Goal: Task Accomplishment & Management: Use online tool/utility

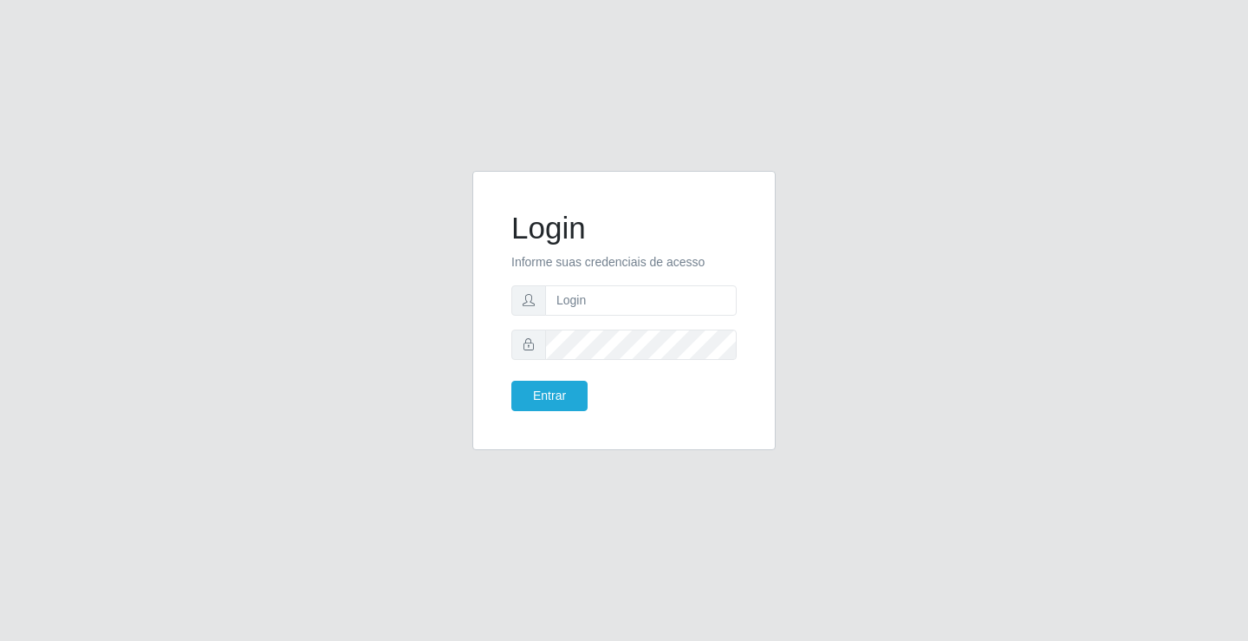
click at [672, 293] on input "text" at bounding box center [641, 300] width 192 height 30
type input "[PERSON_NAME]"
click at [511, 381] on button "Entrar" at bounding box center [549, 396] width 76 height 30
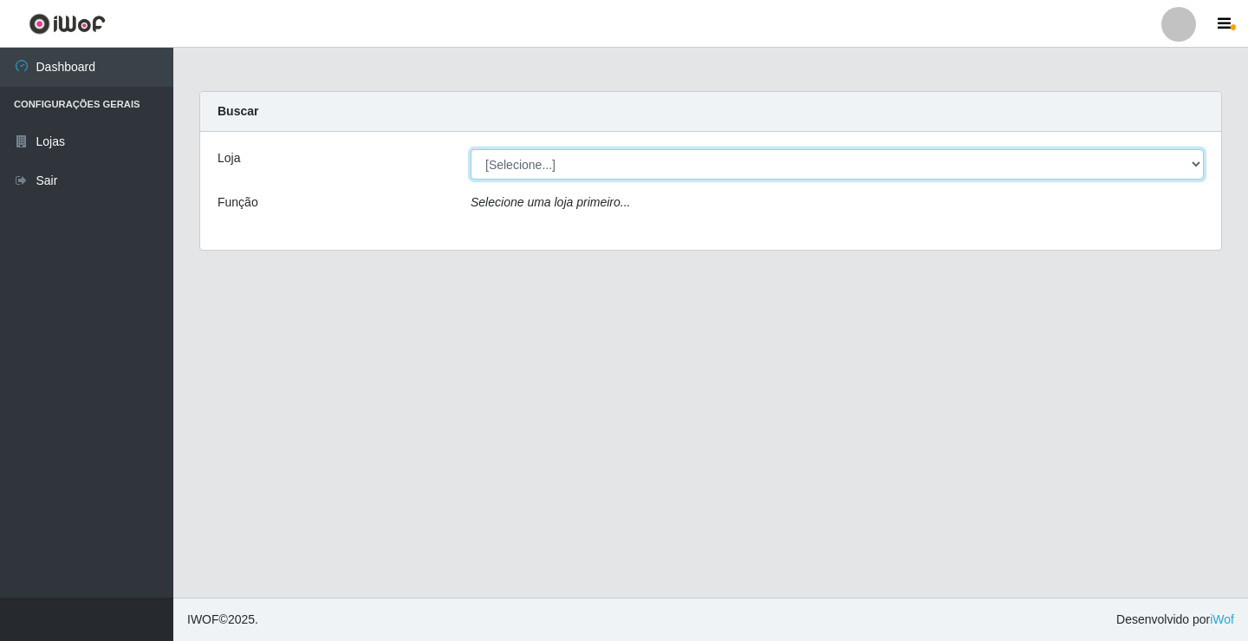
drag, startPoint x: 531, startPoint y: 155, endPoint x: 592, endPoint y: 228, distance: 95.3
click at [531, 156] on select "[Selecione...] Ideal - Conceição" at bounding box center [837, 164] width 733 height 30
select select "231"
click at [471, 149] on select "[Selecione...] Ideal - Conceição" at bounding box center [837, 164] width 733 height 30
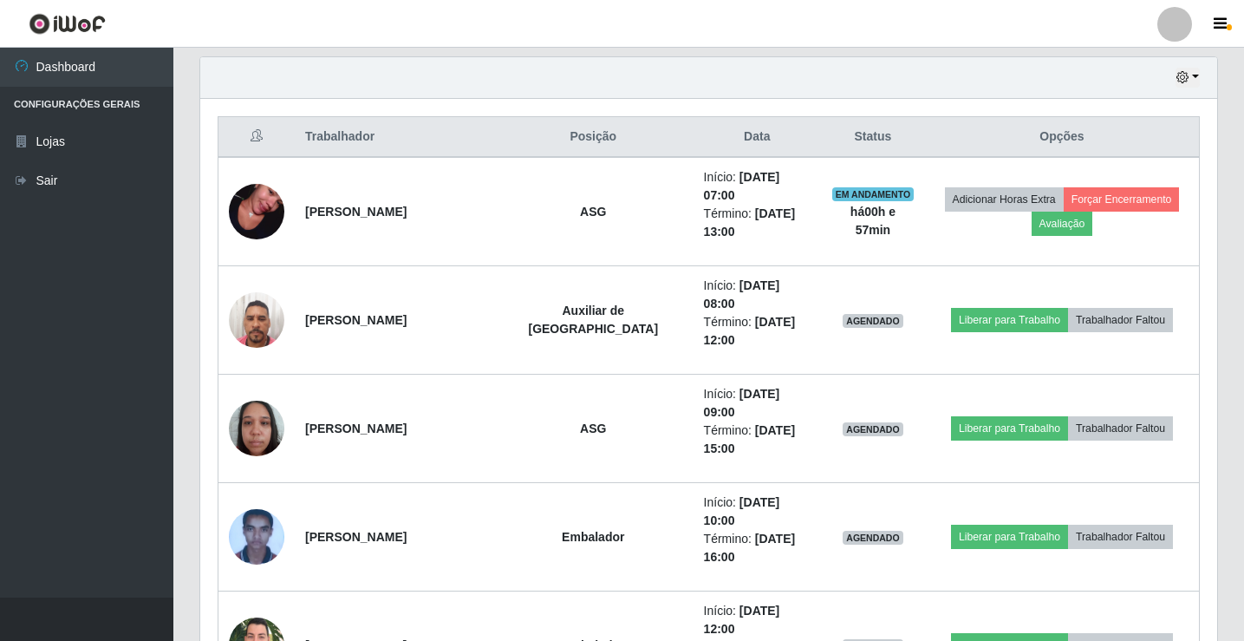
scroll to position [607, 0]
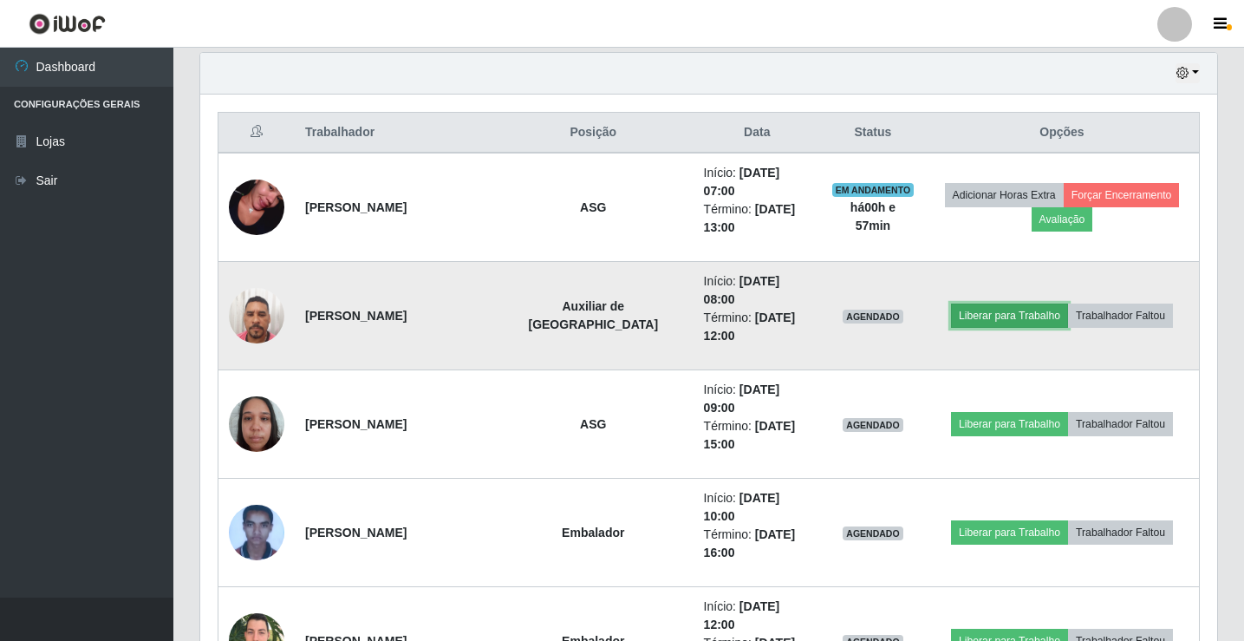
click at [991, 303] on button "Liberar para Trabalho" at bounding box center [1009, 315] width 117 height 24
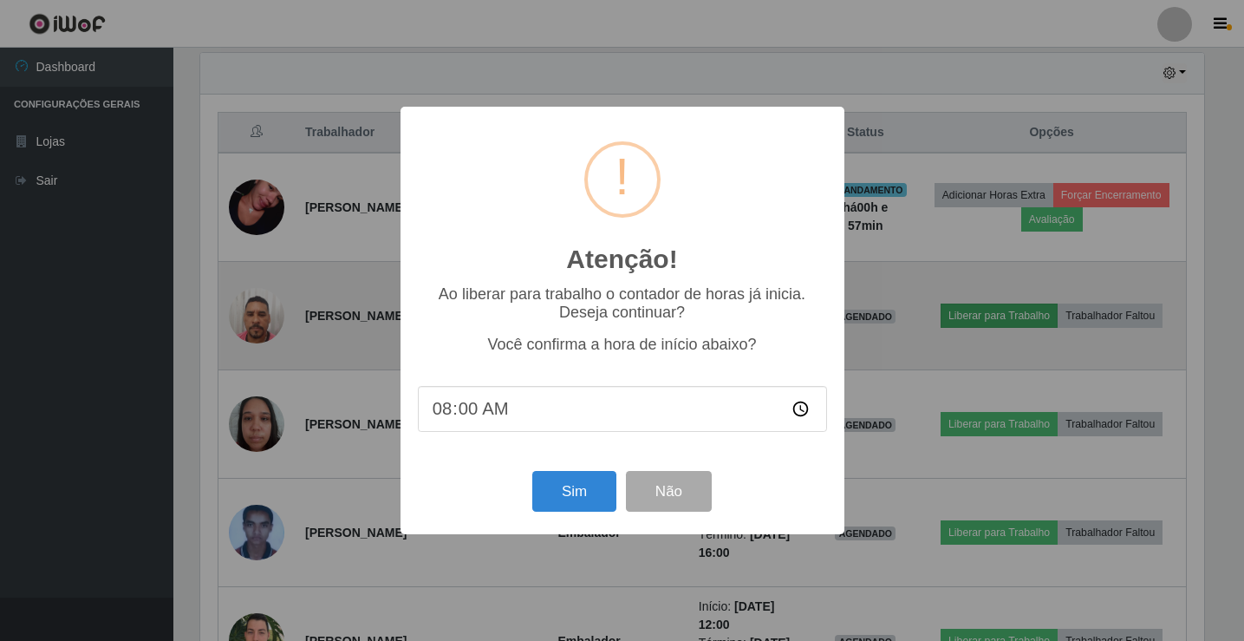
scroll to position [360, 1008]
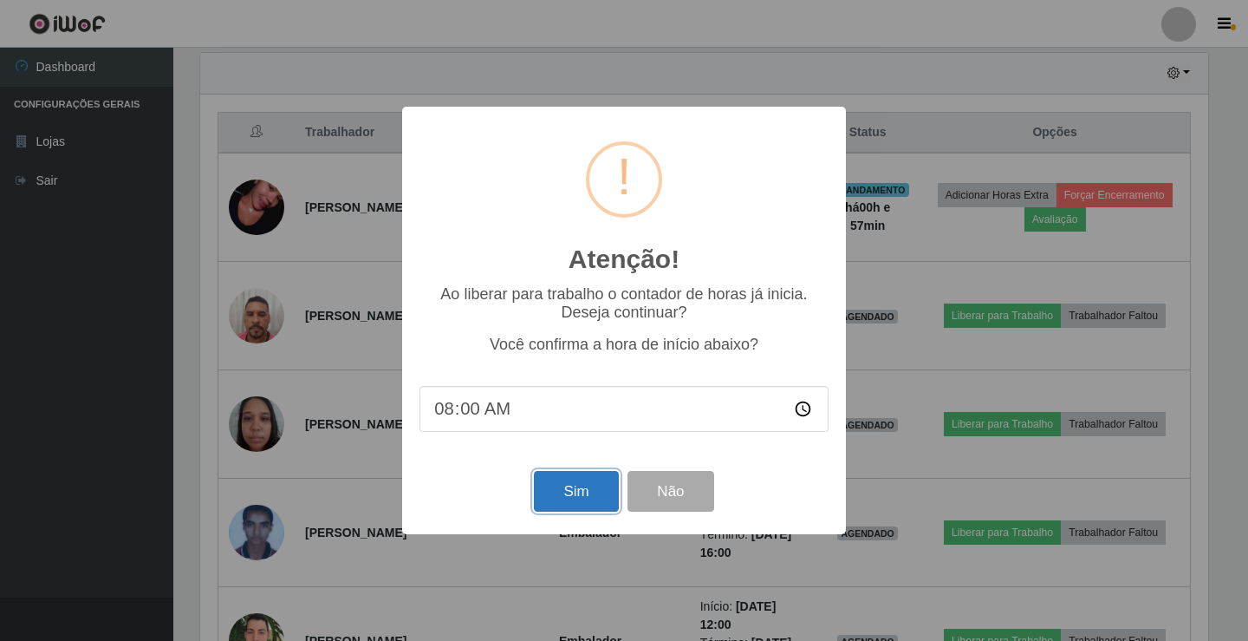
click at [539, 488] on button "Sim" at bounding box center [576, 491] width 84 height 41
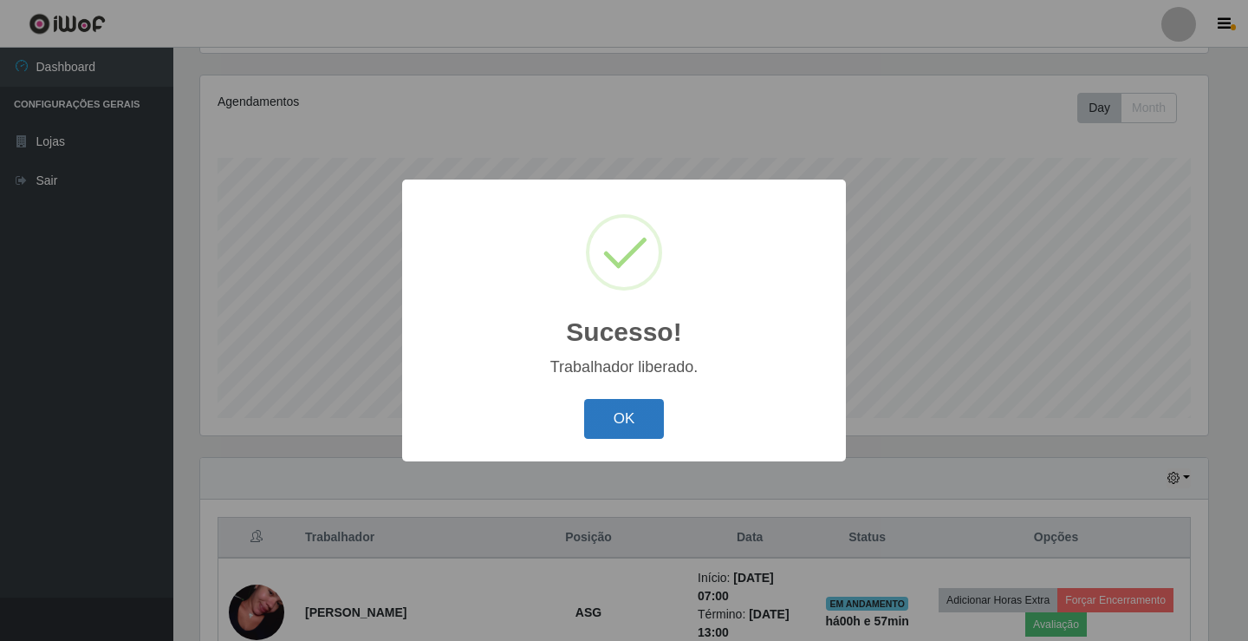
click at [634, 431] on button "OK" at bounding box center [624, 419] width 81 height 41
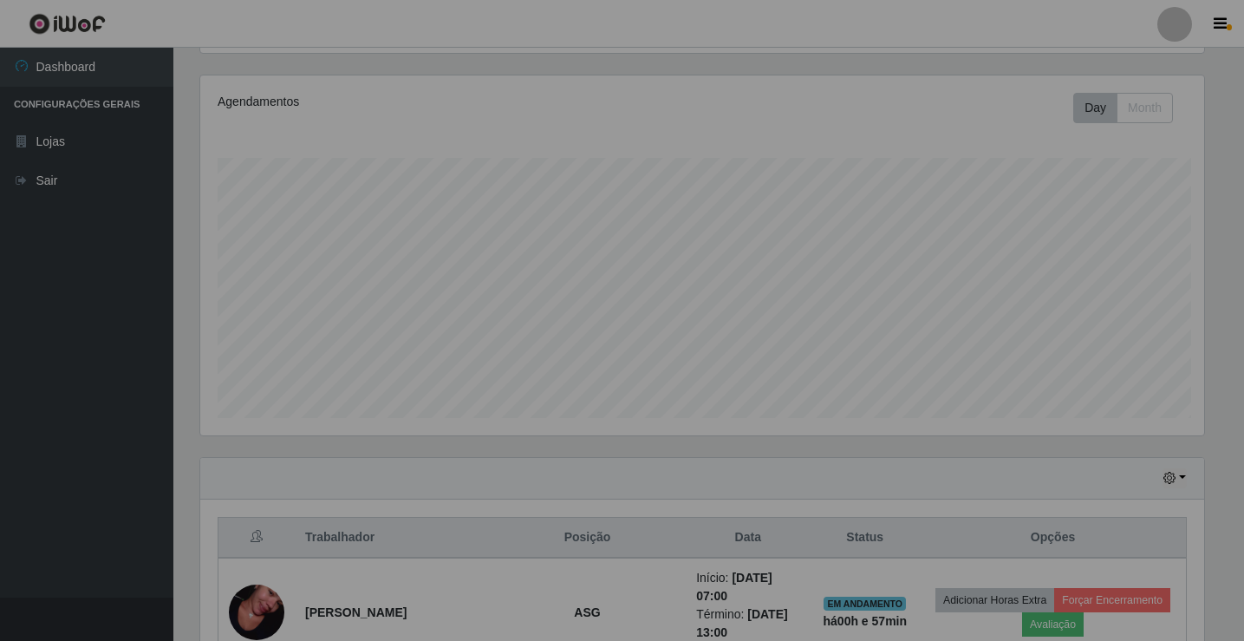
scroll to position [360, 1017]
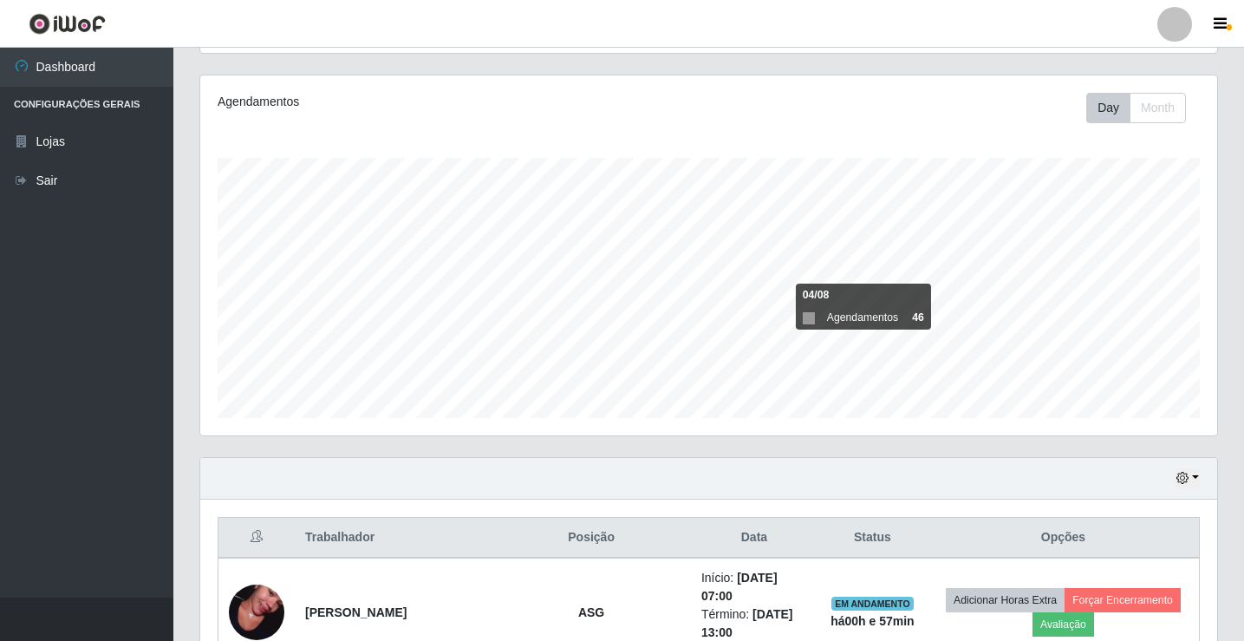
click at [1184, 16] on div at bounding box center [1174, 24] width 35 height 35
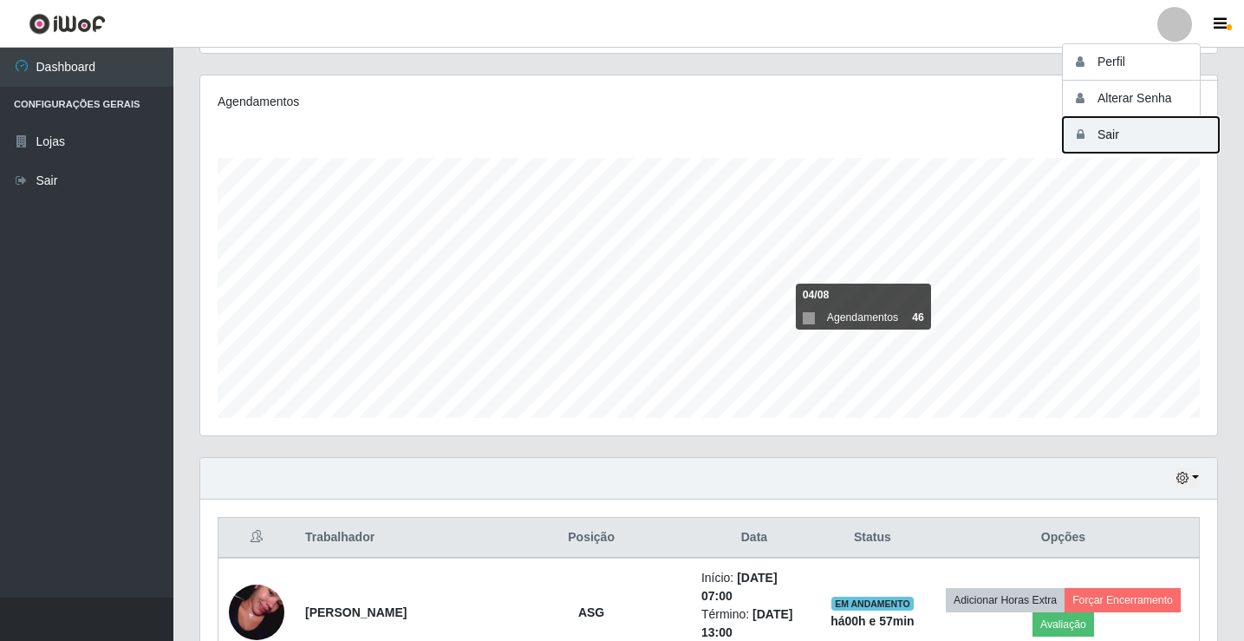
click at [1163, 129] on button "Sair" at bounding box center [1141, 135] width 156 height 36
